Goal: Task Accomplishment & Management: Manage account settings

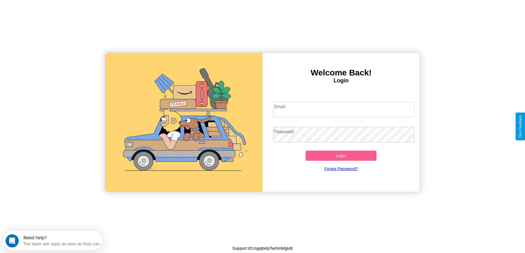
click at [344, 110] on input "Email" at bounding box center [343, 109] width 141 height 15
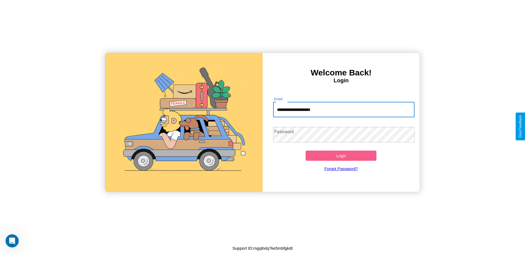
type input "**********"
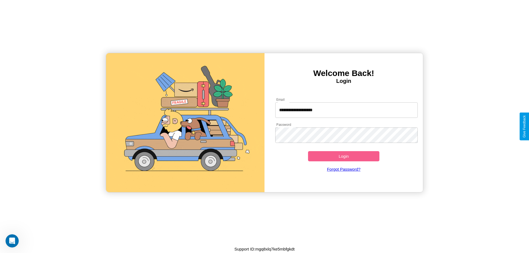
click at [344, 156] on button "Login" at bounding box center [343, 156] width 71 height 10
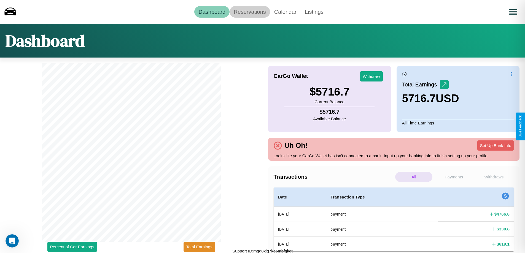
click at [250, 12] on link "Reservations" at bounding box center [250, 12] width 41 height 12
